Goal: Task Accomplishment & Management: Manage account settings

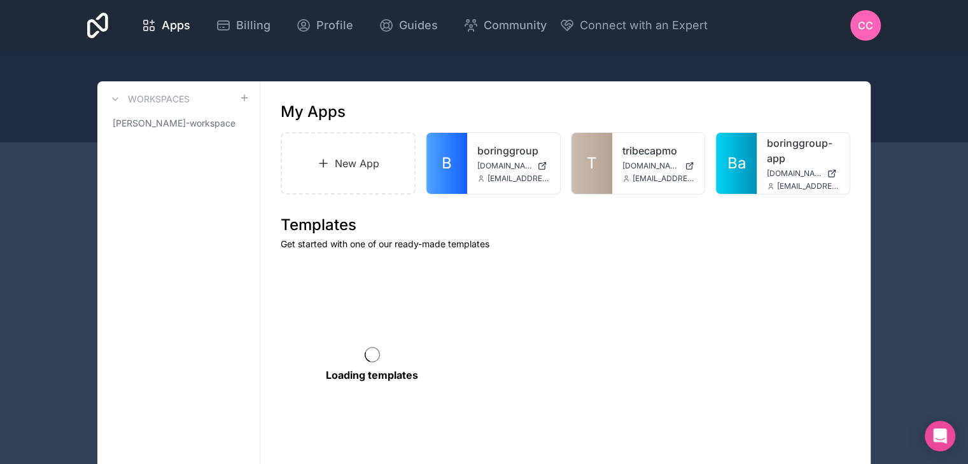
click at [870, 29] on span "CC" at bounding box center [864, 25] width 15 height 15
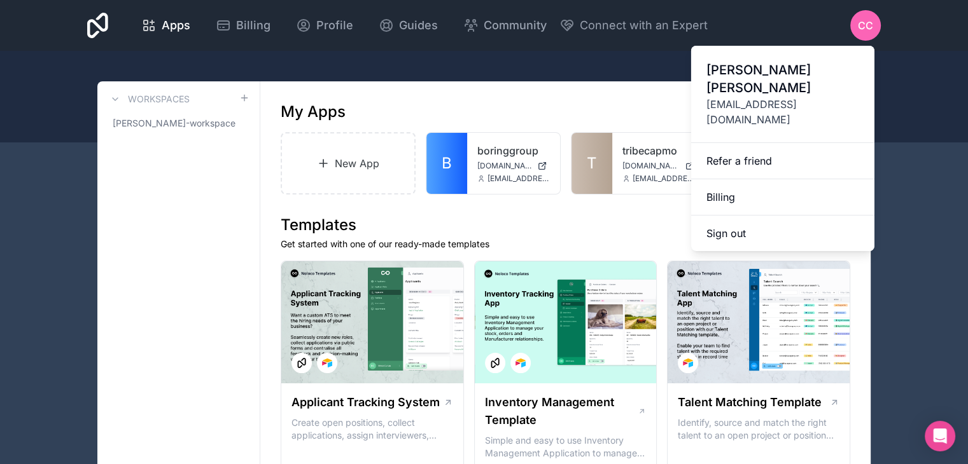
click at [799, 216] on button "Sign out" at bounding box center [782, 234] width 183 height 36
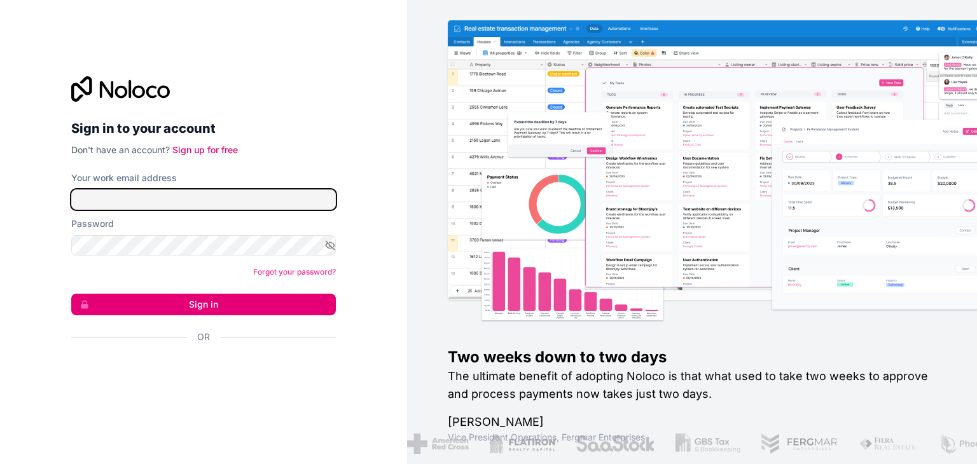
click at [198, 202] on input "Your work email address" at bounding box center [203, 200] width 265 height 20
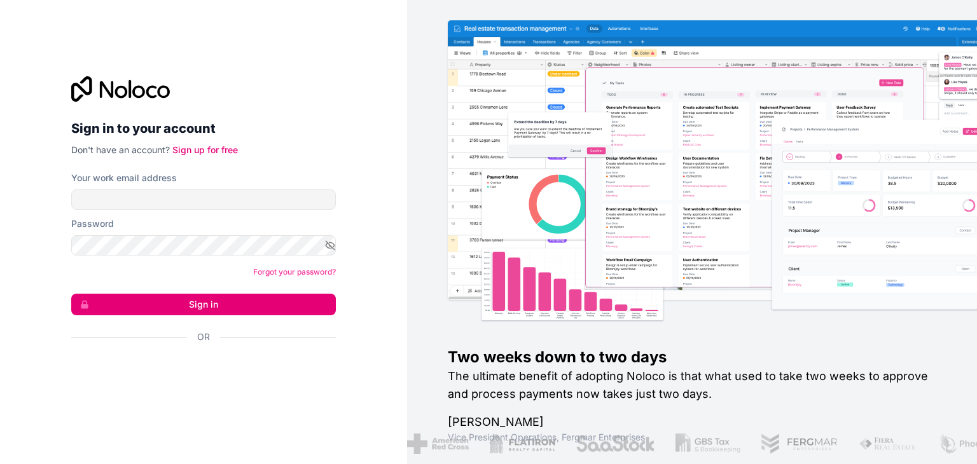
click at [260, 100] on div at bounding box center [203, 88] width 265 height 25
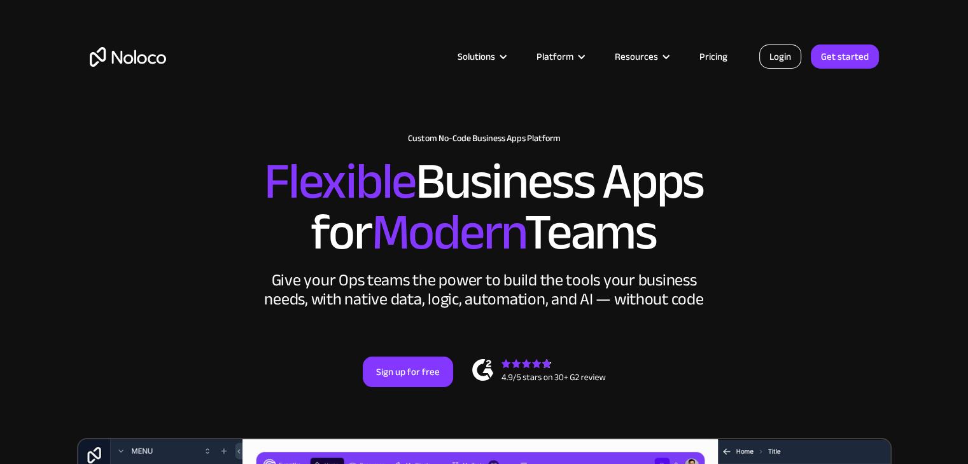
click at [794, 59] on link "Login" at bounding box center [780, 57] width 42 height 24
